Goal: Task Accomplishment & Management: Manage account settings

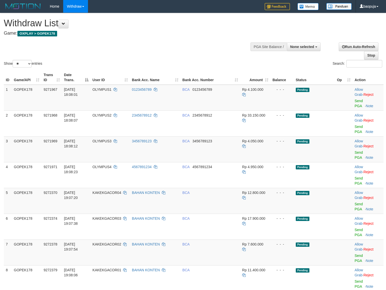
select select
select select "**"
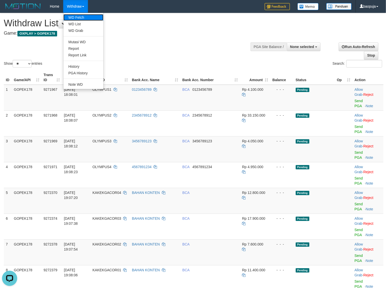
click at [75, 15] on link "WD Fetch" at bounding box center [84, 17] width 40 height 7
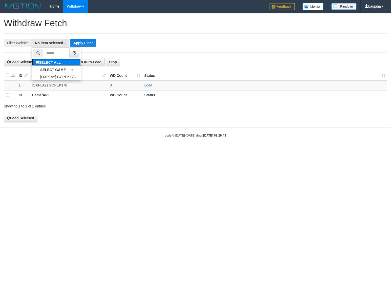
click at [55, 61] on label "SELECT ALL" at bounding box center [49, 62] width 34 height 7
select select "***"
click at [86, 44] on button "Apply Filter" at bounding box center [92, 43] width 26 height 8
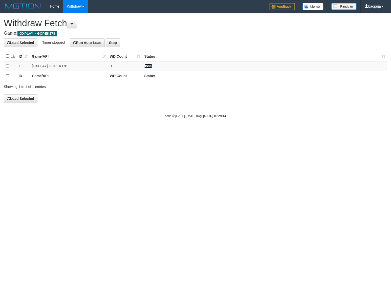
click at [149, 66] on link "Load" at bounding box center [148, 66] width 8 height 4
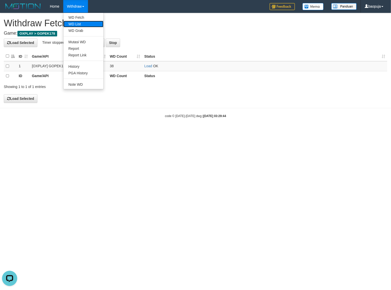
click at [76, 22] on link "WD List" at bounding box center [84, 24] width 40 height 7
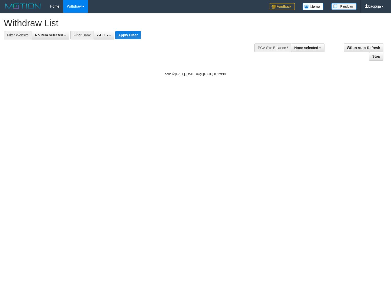
select select
click at [48, 36] on span "No item selected" at bounding box center [49, 35] width 28 height 4
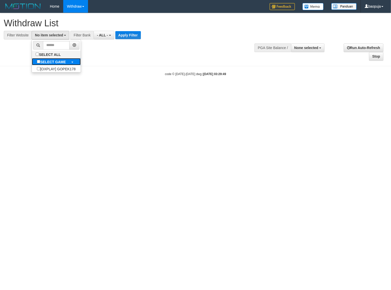
click at [51, 62] on b "SELECT GAME" at bounding box center [53, 62] width 26 height 4
select select "***"
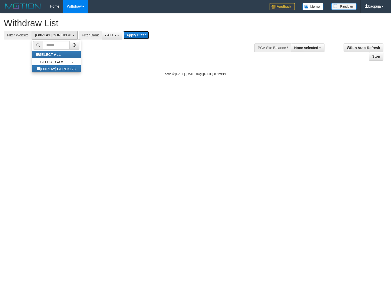
click at [130, 36] on button "Apply Filter" at bounding box center [136, 35] width 26 height 8
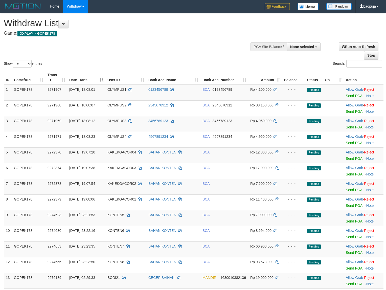
select select
select select "**"
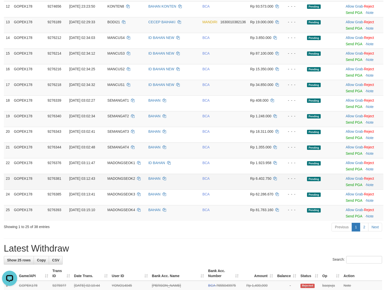
scroll to position [316, 0]
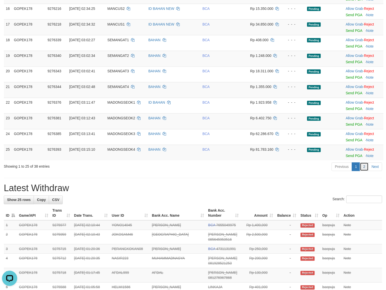
click at [366, 169] on link "2" at bounding box center [364, 167] width 9 height 9
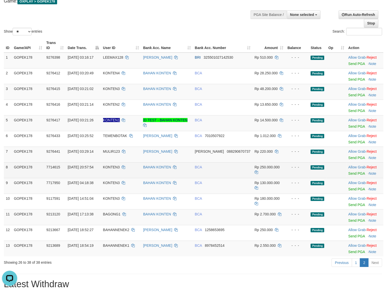
scroll to position [53, 0]
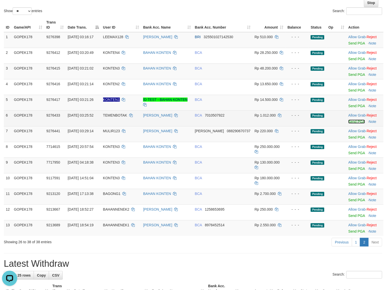
click at [351, 120] on link "Send PGA" at bounding box center [357, 122] width 16 height 4
click at [352, 138] on link "Send PGA" at bounding box center [357, 137] width 16 height 4
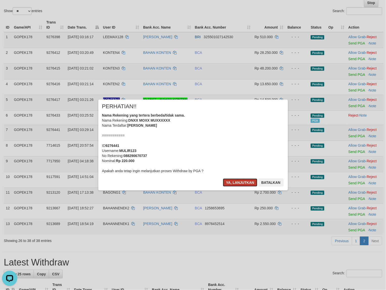
click at [234, 182] on button "Ya, lanjutkan" at bounding box center [240, 183] width 34 height 8
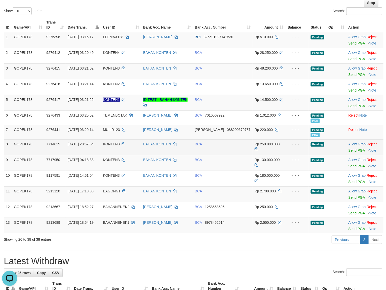
click at [217, 154] on td "BCA" at bounding box center [223, 147] width 60 height 16
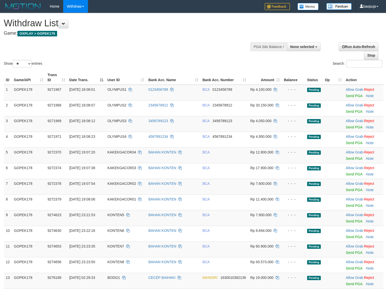
select select
select select "**"
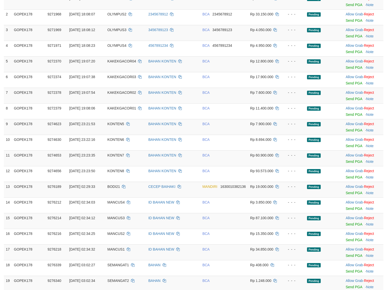
scroll to position [422, 0]
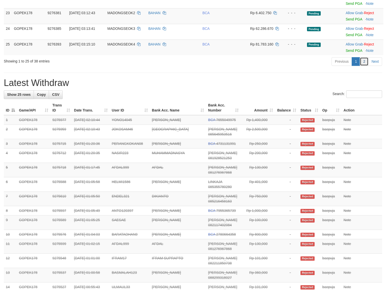
click at [364, 63] on link "2" at bounding box center [364, 61] width 9 height 9
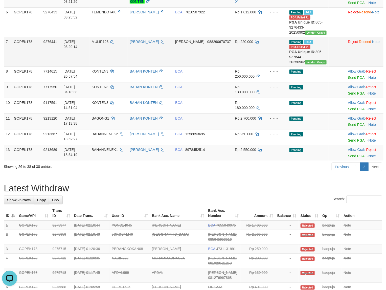
scroll to position [0, 0]
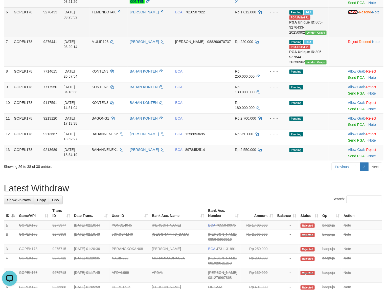
click at [348, 13] on link "Reject" at bounding box center [353, 12] width 10 height 4
click at [348, 44] on link "Reject" at bounding box center [353, 42] width 10 height 4
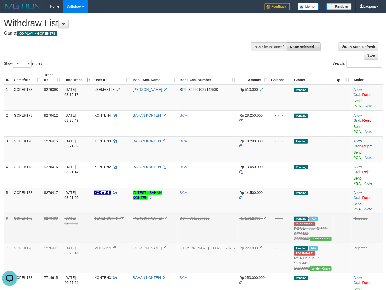
click at [307, 46] on span "None selected" at bounding box center [303, 47] width 24 height 4
click at [304, 70] on label "[OXPLAY] GOPEK178" at bounding box center [295, 72] width 51 height 7
select select "***"
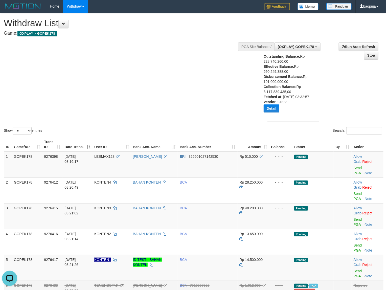
click at [168, 59] on div "Show ** ** ** *** entries Search:" at bounding box center [193, 74] width 386 height 122
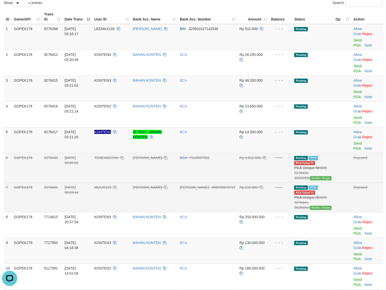
scroll to position [158, 0]
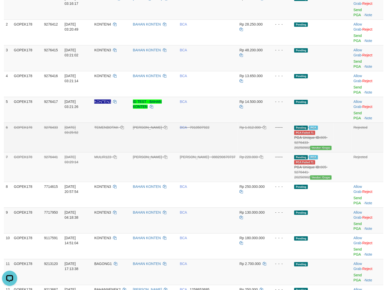
click at [218, 123] on td "BCA 7010507922" at bounding box center [208, 138] width 60 height 30
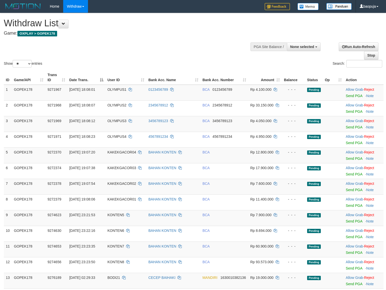
select select
select select "**"
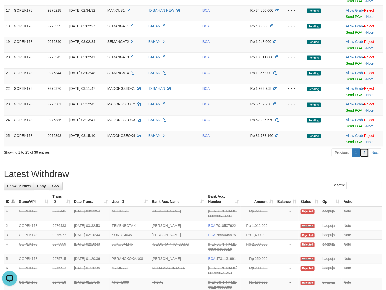
click at [364, 155] on link "2" at bounding box center [364, 153] width 9 height 9
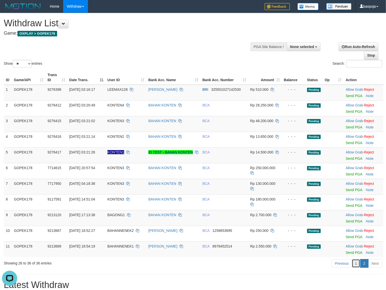
click at [358, 267] on link "1" at bounding box center [356, 263] width 9 height 9
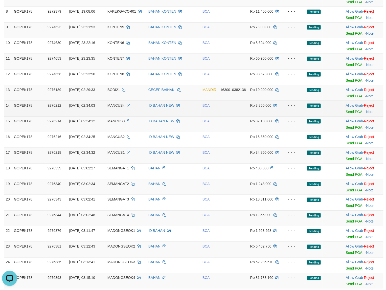
scroll to position [181, 0]
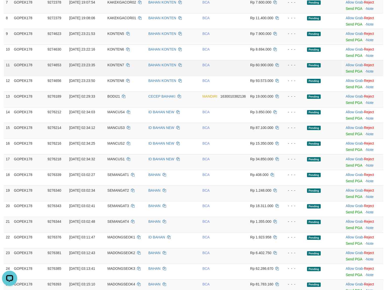
click at [230, 65] on td "BCA" at bounding box center [225, 68] width 48 height 16
